Goal: Transaction & Acquisition: Purchase product/service

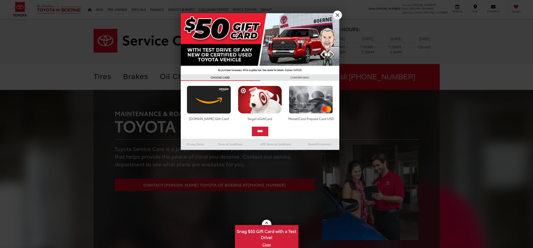
click at [337, 16] on link "X" at bounding box center [337, 15] width 9 height 9
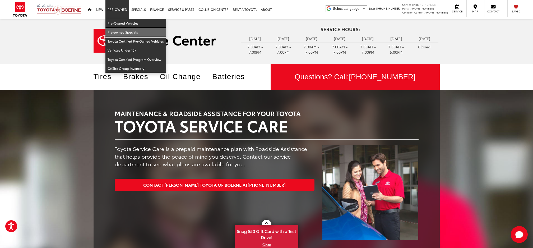
click at [122, 31] on link "Pre-owned Specials" at bounding box center [135, 32] width 60 height 9
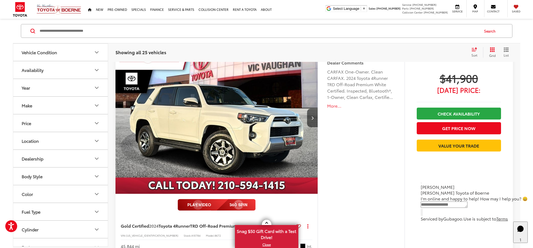
scroll to position [73, 0]
click at [313, 116] on button "Next image" at bounding box center [312, 118] width 11 height 18
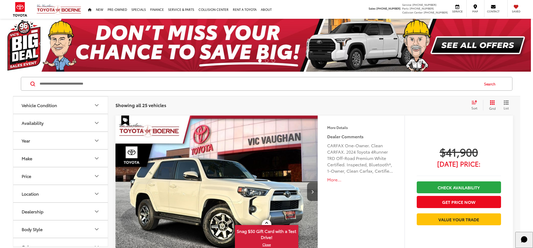
click at [95, 157] on icon "Make" at bounding box center [96, 158] width 3 height 2
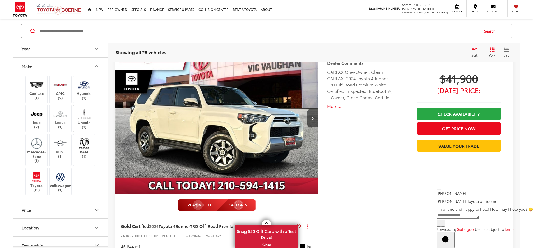
scroll to position [39, 0]
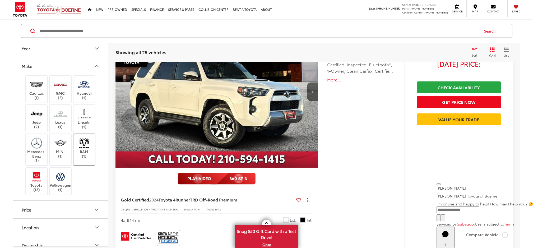
click at [84, 154] on label "RAM (1)" at bounding box center [83, 147] width 21 height 21
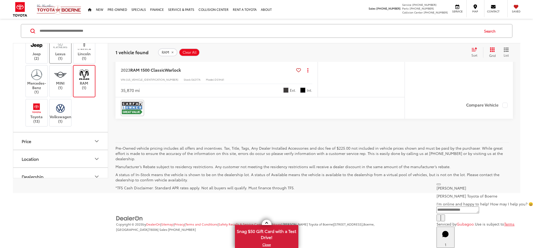
scroll to position [103, 0]
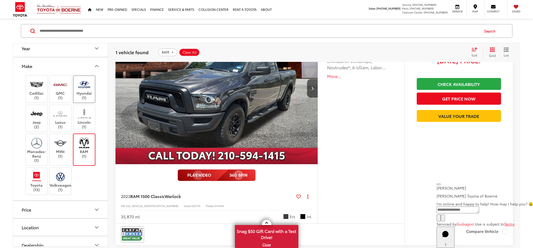
click at [86, 95] on label "Hyundai (1)" at bounding box center [83, 88] width 21 height 21
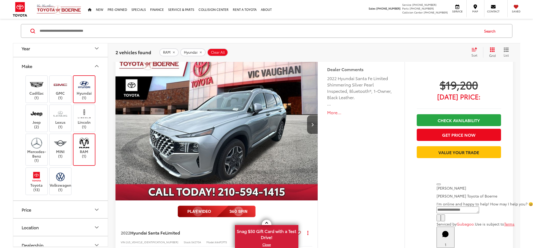
scroll to position [307, 0]
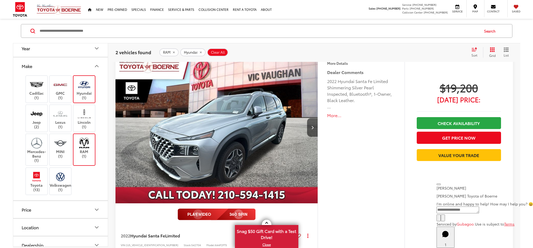
click at [87, 88] on img at bounding box center [84, 84] width 15 height 12
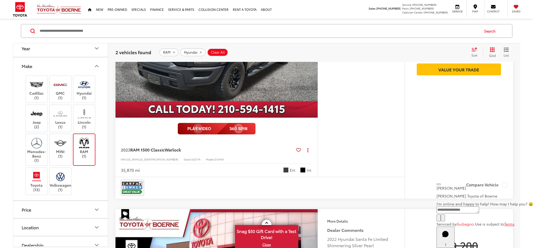
scroll to position [53, 0]
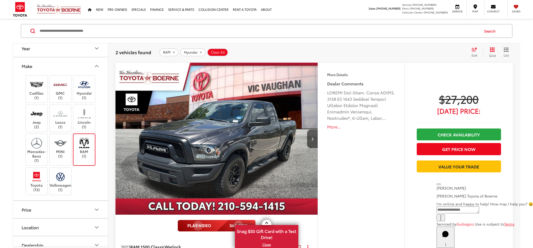
click at [87, 144] on img at bounding box center [84, 143] width 15 height 12
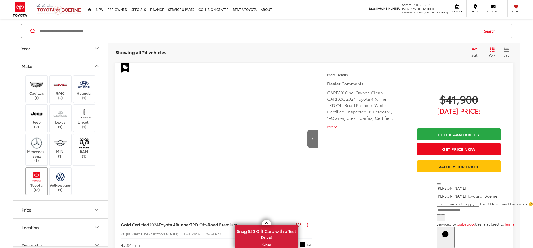
click at [39, 176] on img at bounding box center [36, 176] width 15 height 12
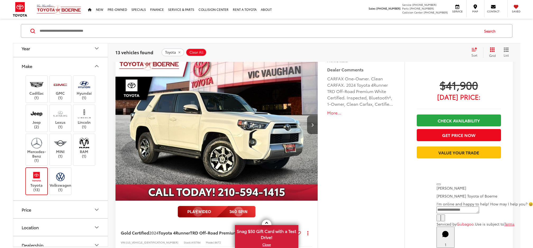
scroll to position [66, 0]
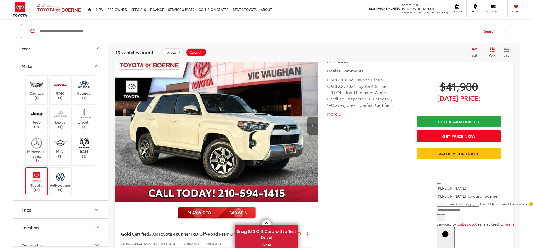
click at [315, 124] on button "Next image" at bounding box center [312, 125] width 11 height 18
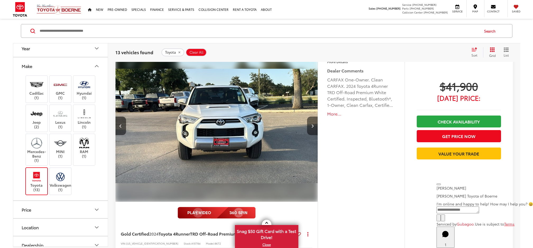
scroll to position [67, 0]
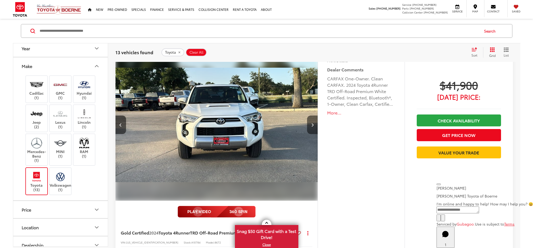
click at [314, 124] on button "Next image" at bounding box center [312, 124] width 11 height 18
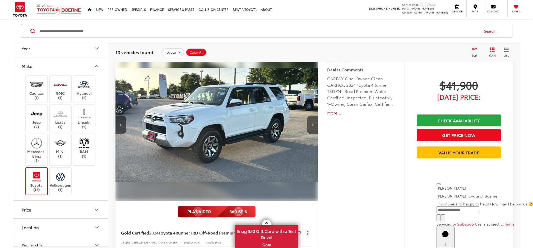
click at [314, 124] on button "Next image" at bounding box center [312, 124] width 11 height 18
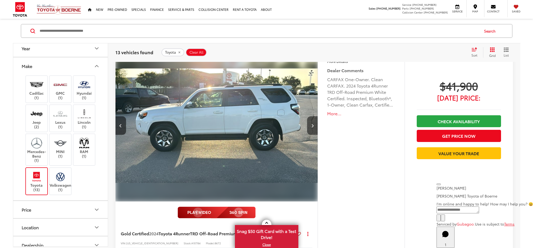
click at [314, 124] on button "Next image" at bounding box center [312, 125] width 11 height 18
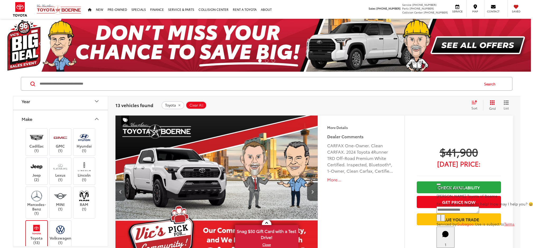
scroll to position [35, 0]
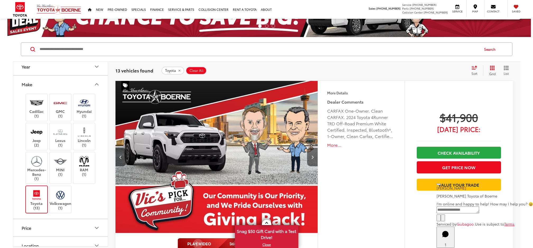
click at [315, 156] on button "Next image" at bounding box center [312, 157] width 11 height 18
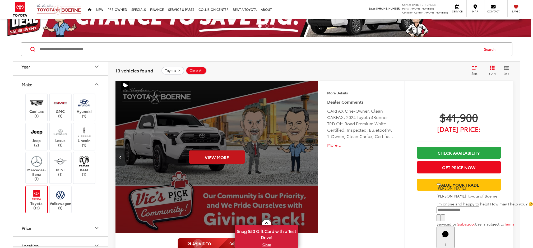
click at [238, 152] on button "View More" at bounding box center [217, 156] width 56 height 13
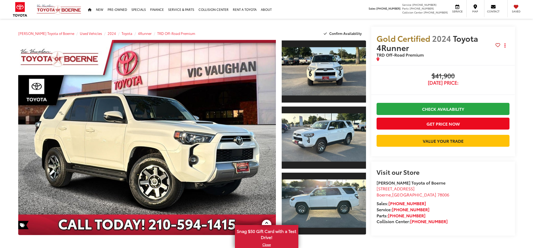
scroll to position [382, 0]
